Goal: Information Seeking & Learning: Learn about a topic

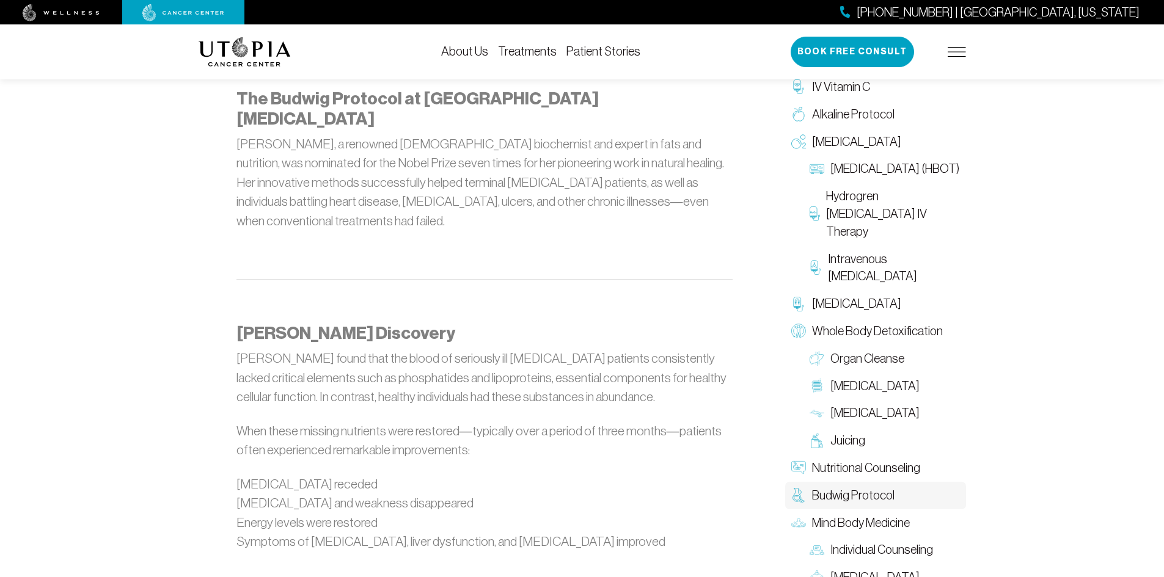
scroll to position [733, 0]
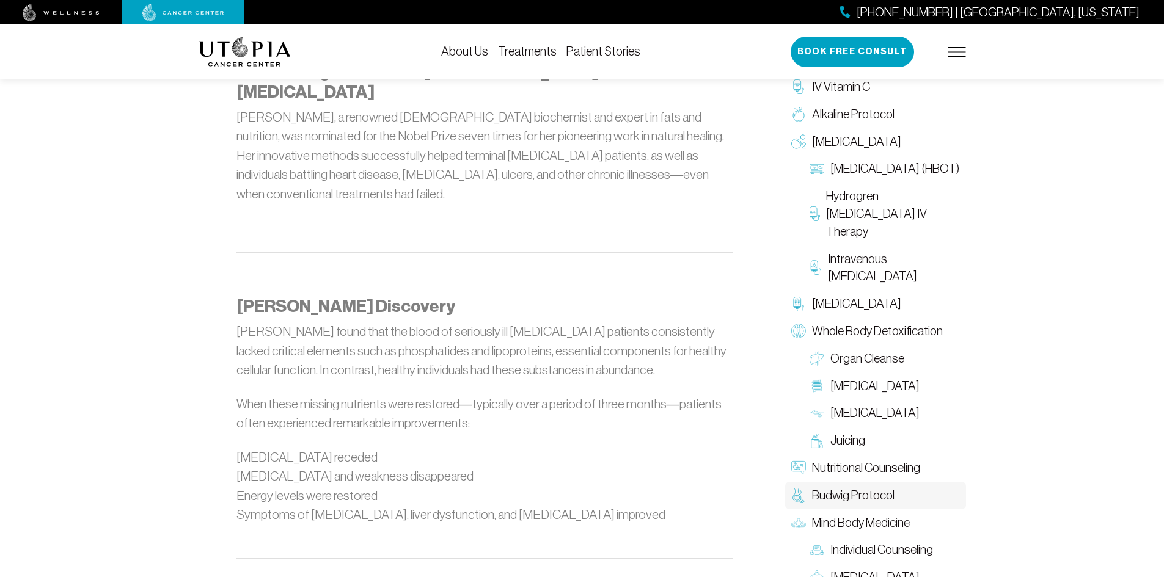
click at [837, 494] on span "Budwig Protocol" at bounding box center [853, 496] width 82 height 18
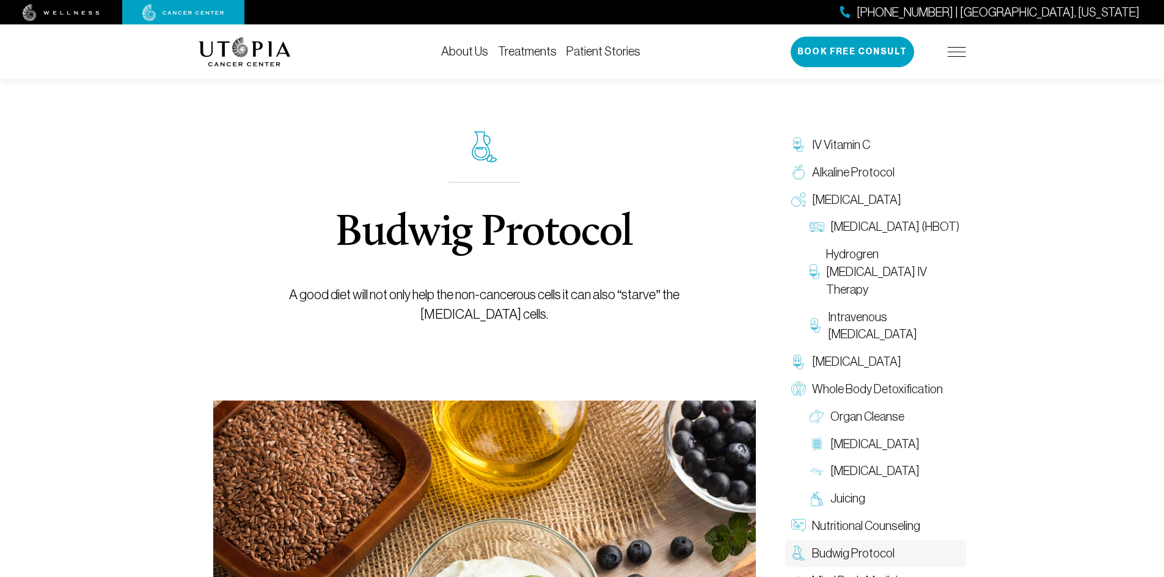
click at [478, 148] on img at bounding box center [485, 146] width 26 height 31
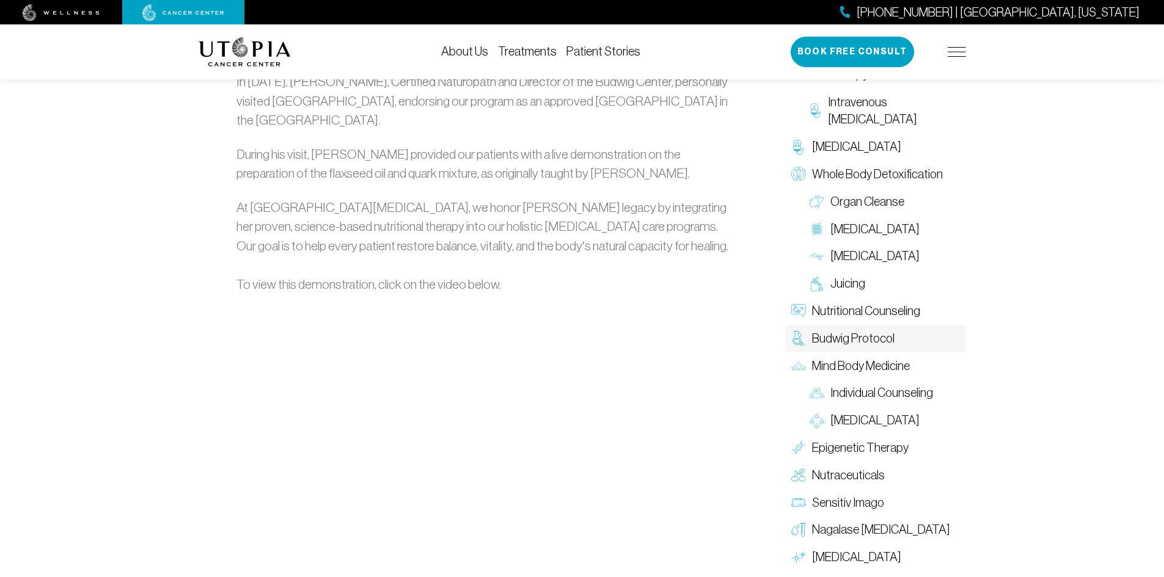
scroll to position [1710, 0]
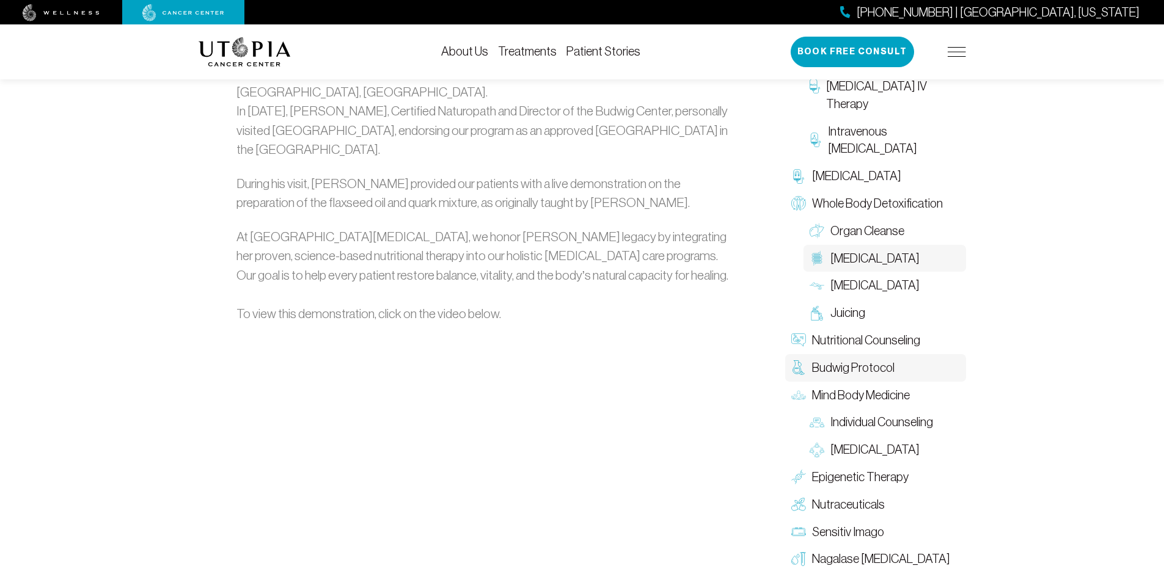
click at [863, 250] on span "[MEDICAL_DATA]" at bounding box center [874, 259] width 89 height 18
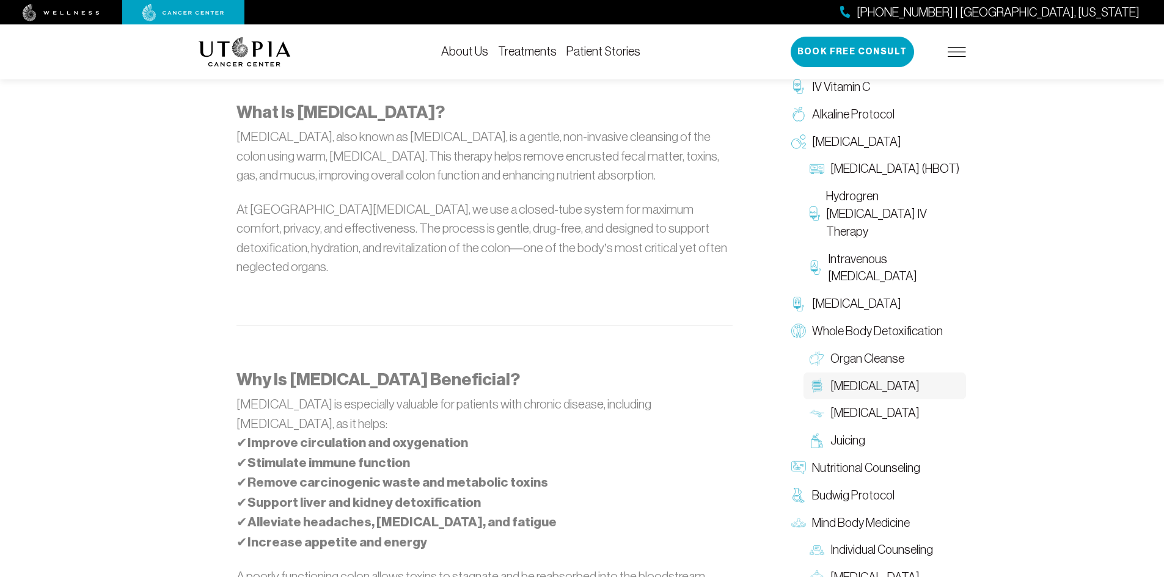
scroll to position [733, 0]
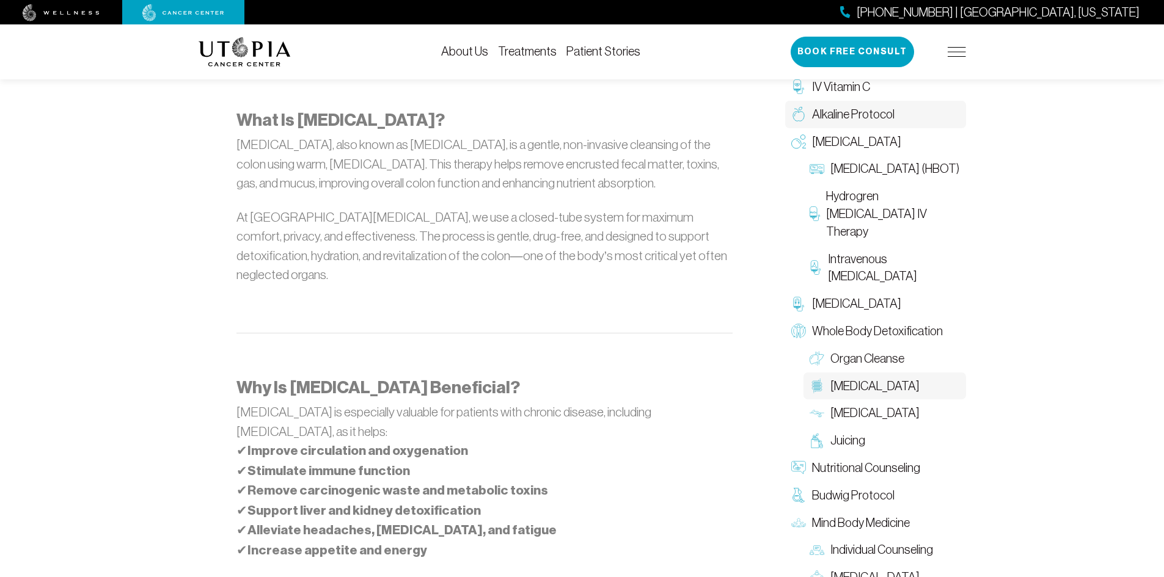
click at [851, 113] on span "Alkaline Protocol" at bounding box center [853, 115] width 82 height 18
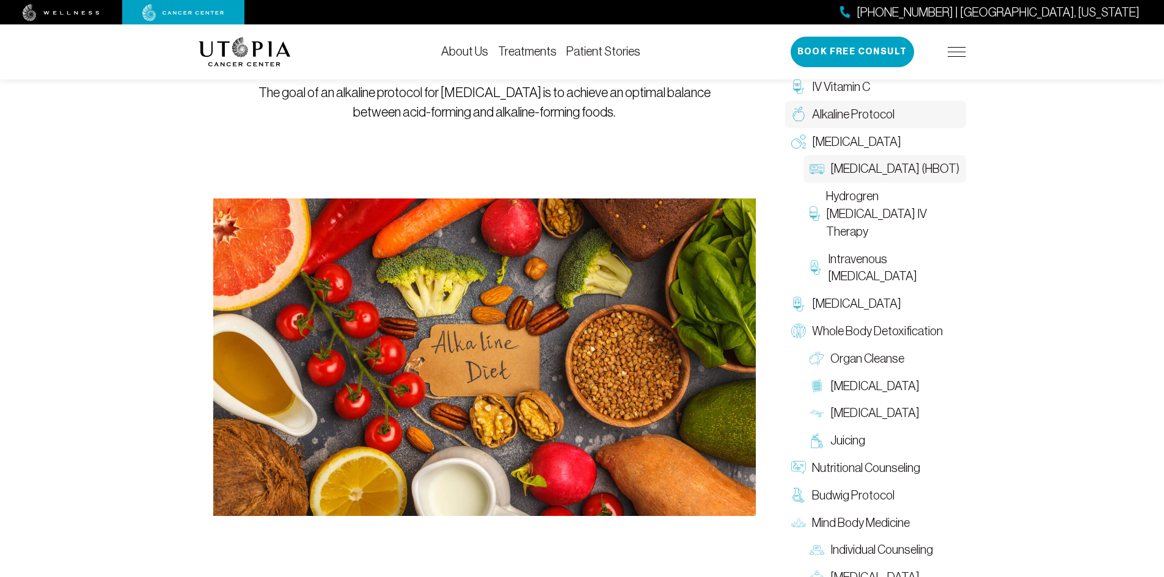
scroll to position [183, 0]
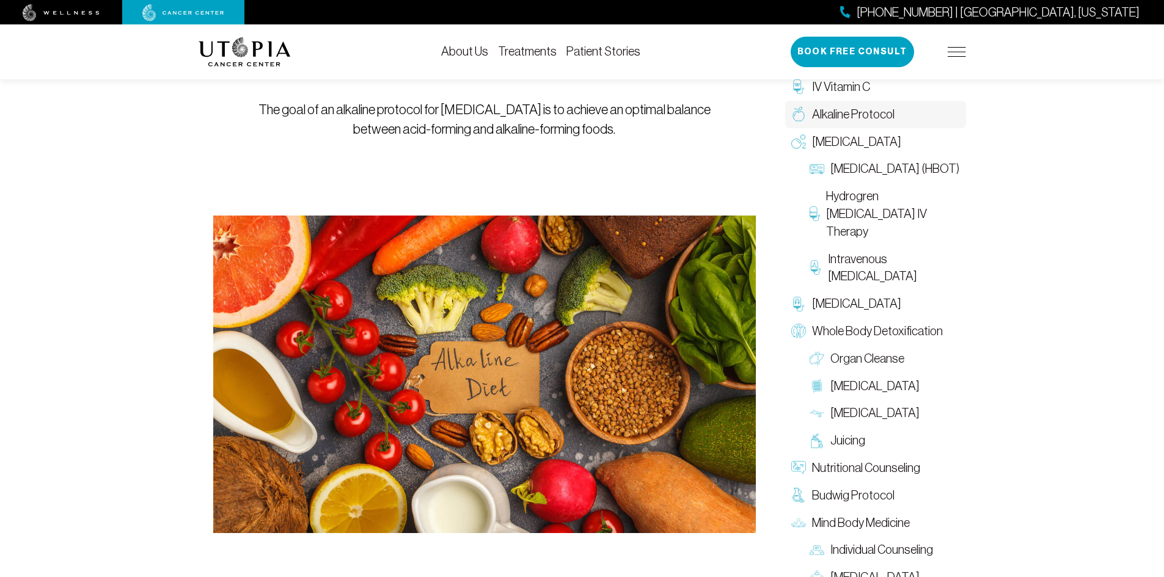
click at [786, 178] on ul "[MEDICAL_DATA] (HBOT) Hydrogren [MEDICAL_DATA] IV Therapy Intravenous [MEDICAL_…" at bounding box center [875, 222] width 181 height 135
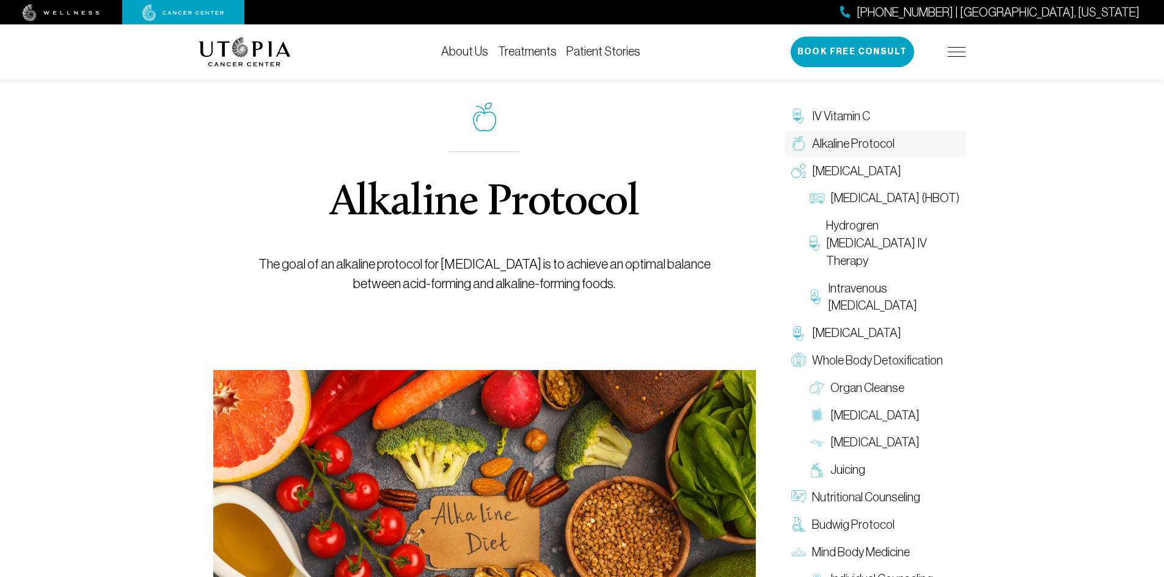
scroll to position [0, 0]
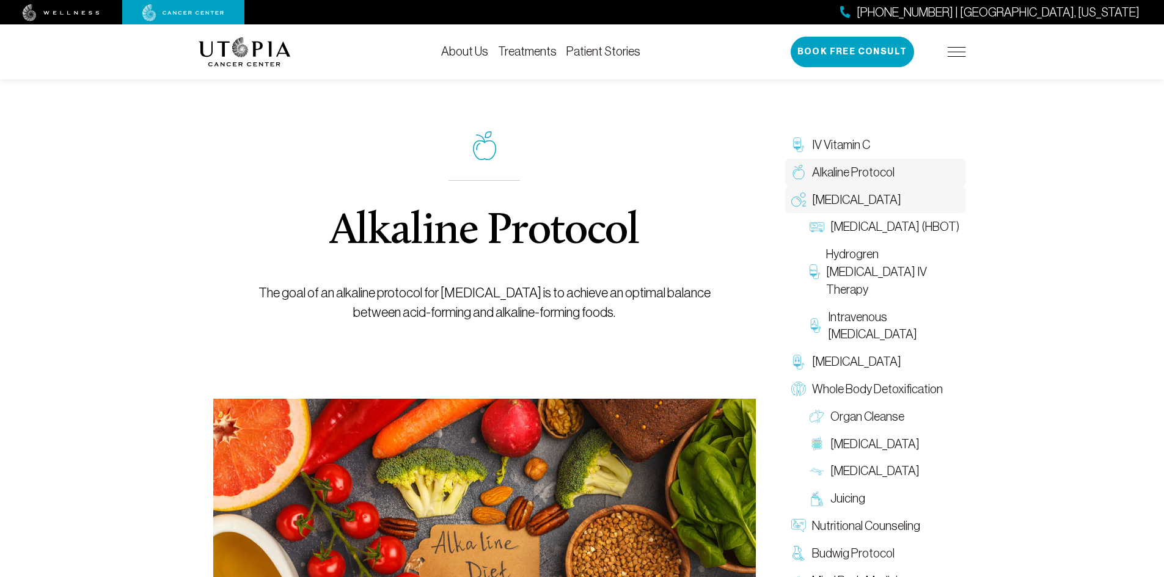
click at [869, 202] on span "[MEDICAL_DATA]" at bounding box center [856, 200] width 89 height 18
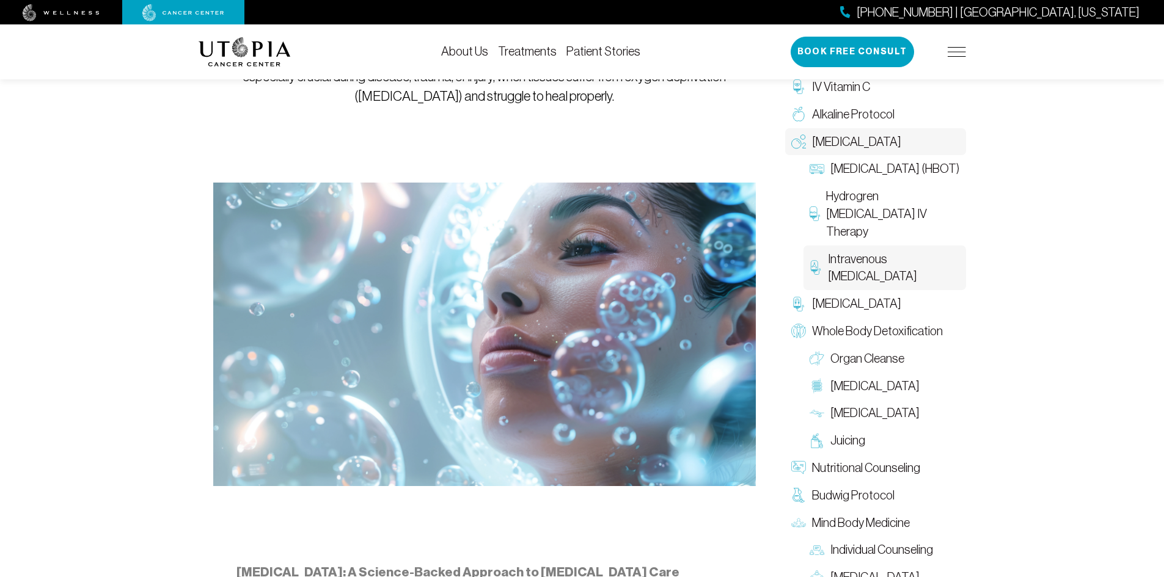
scroll to position [367, 0]
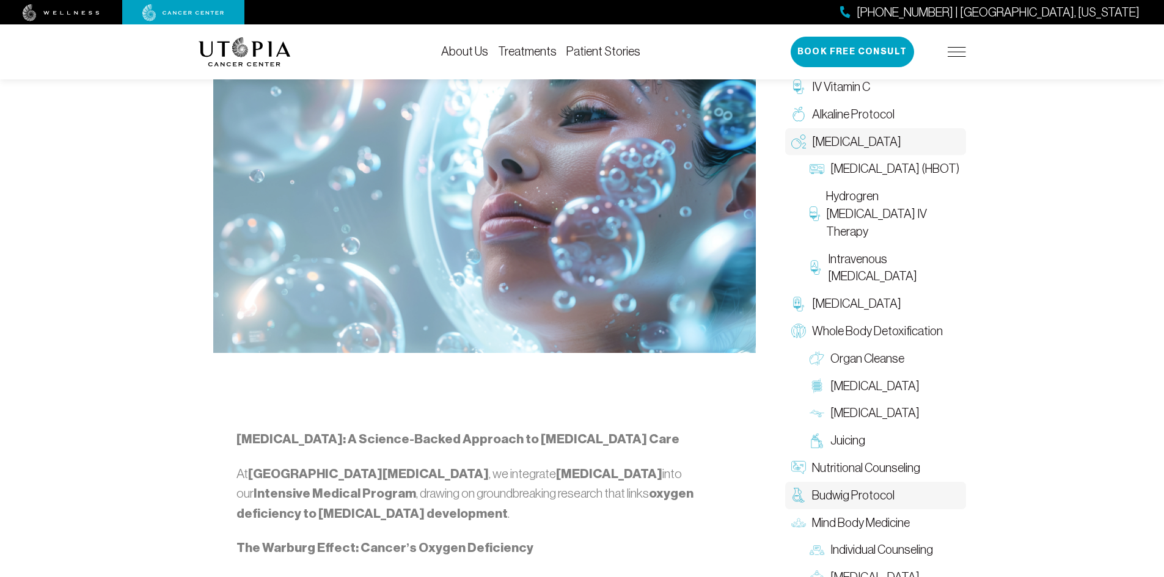
click at [836, 500] on span "Budwig Protocol" at bounding box center [853, 496] width 82 height 18
